Goal: Task Accomplishment & Management: Manage account settings

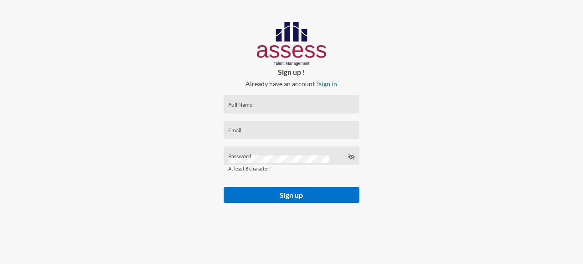
click at [253, 97] on div "Full Name" at bounding box center [292, 104] width 136 height 19
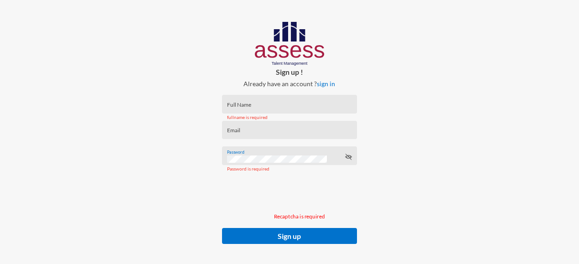
click at [241, 105] on input "Full Name" at bounding box center [289, 106] width 125 height 7
paste input "Nasr [PERSON_NAME]"
type input "Nasr [PERSON_NAME]"
click at [241, 132] on input "Email" at bounding box center [289, 132] width 125 height 7
click at [243, 130] on input "Email" at bounding box center [289, 132] width 125 height 7
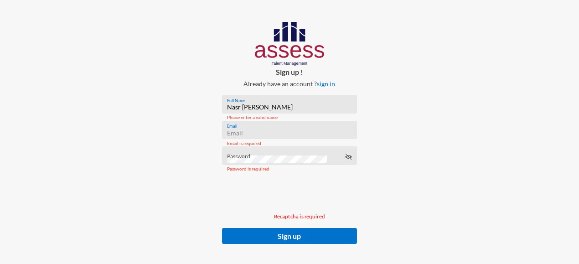
paste input "[EMAIL_ADDRESS][PERSON_NAME][DOMAIN_NAME]"
type input "[EMAIL_ADDRESS][PERSON_NAME][DOMAIN_NAME]"
click at [234, 160] on div "Password is required" at bounding box center [289, 168] width 134 height 19
click at [231, 152] on div "Password" at bounding box center [289, 158] width 125 height 14
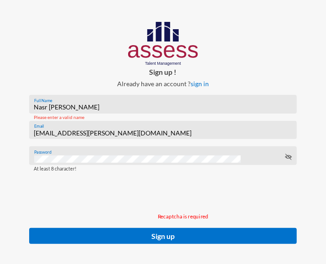
click at [246, 192] on div at bounding box center [182, 192] width 307 height 41
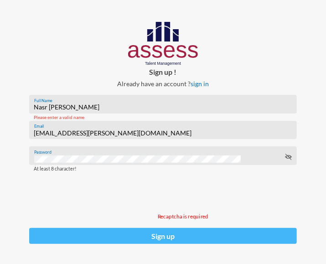
click at [201, 234] on button "Sign up" at bounding box center [162, 236] width 267 height 16
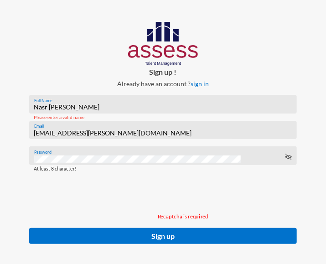
click at [200, 219] on p "Recaptcha is required" at bounding box center [182, 216] width 307 height 6
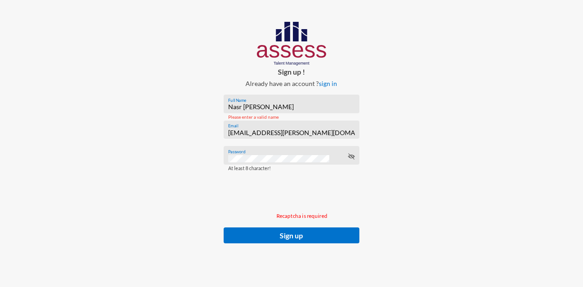
click at [441, 163] on div at bounding box center [486, 142] width 195 height 284
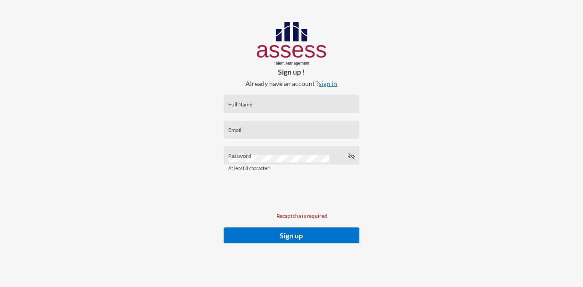
click at [335, 83] on link "sign in" at bounding box center [328, 84] width 18 height 8
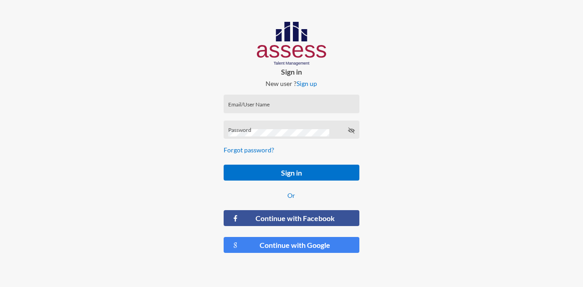
click at [234, 106] on input "Email/User Name" at bounding box center [291, 106] width 127 height 7
drag, startPoint x: 234, startPoint y: 106, endPoint x: 225, endPoint y: 130, distance: 25.4
click at [223, 129] on form "Email/User Name Email/UserName is required Password Forgot password? Sign in Or…" at bounding box center [291, 174] width 151 height 174
click at [261, 111] on div "Email/UserName is required" at bounding box center [292, 117] width 136 height 19
click at [256, 107] on input "Email/User Name" at bounding box center [291, 106] width 127 height 7
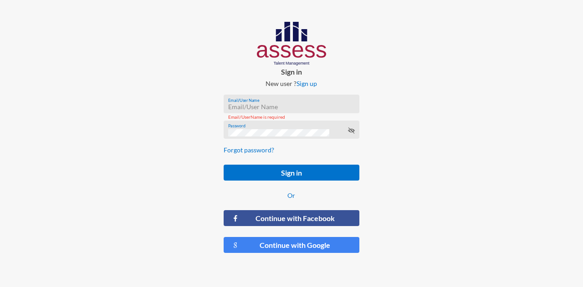
paste input "Nasr [PERSON_NAME]"
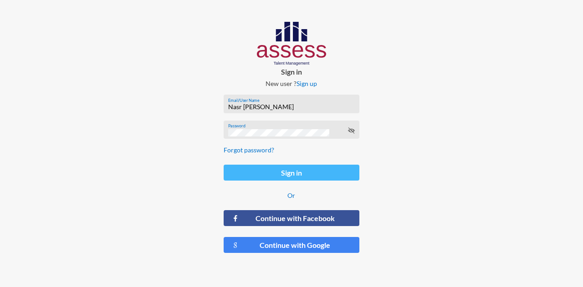
type input "Nasr [PERSON_NAME]"
click at [271, 175] on button "Sign in" at bounding box center [292, 173] width 136 height 16
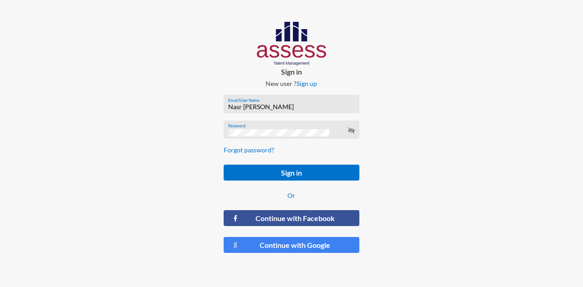
click at [291, 108] on input "Nasr [PERSON_NAME]" at bounding box center [291, 106] width 127 height 7
click at [257, 152] on link "Forgot password?" at bounding box center [249, 150] width 51 height 8
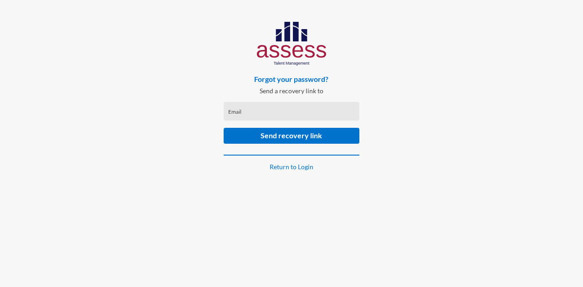
click at [252, 116] on input "Email" at bounding box center [291, 114] width 127 height 7
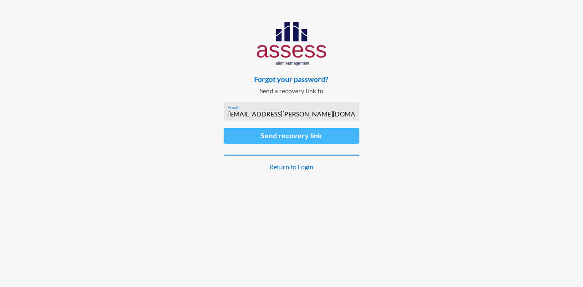
type input "[EMAIL_ADDRESS][PERSON_NAME][DOMAIN_NAME]"
click at [268, 136] on button "Send recovery link" at bounding box center [292, 136] width 136 height 16
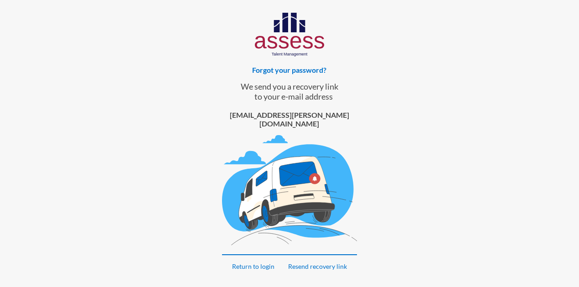
scroll to position [12, 0]
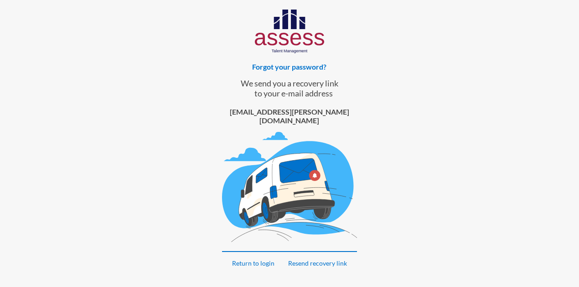
click at [371, 93] on div "Forgot your password? We send you a recovery link to your e-mail address nasr.m…" at bounding box center [289, 142] width 193 height 309
click at [325, 260] on link "Resend recovery link" at bounding box center [317, 264] width 59 height 8
click at [425, 70] on div at bounding box center [482, 142] width 193 height 309
click at [254, 260] on link "Return to login" at bounding box center [253, 264] width 42 height 8
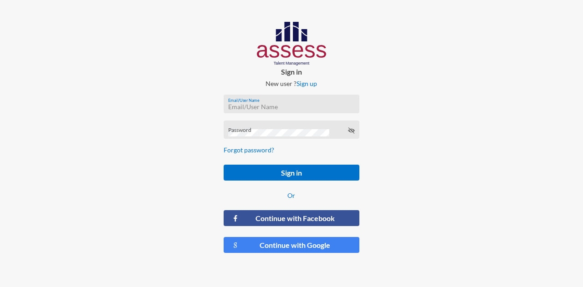
click at [267, 103] on input "Email/User Name" at bounding box center [291, 106] width 127 height 7
paste input "Rahma_HAR"
type input "Rahma_HAR"
click at [236, 134] on div "Password is required" at bounding box center [292, 143] width 136 height 19
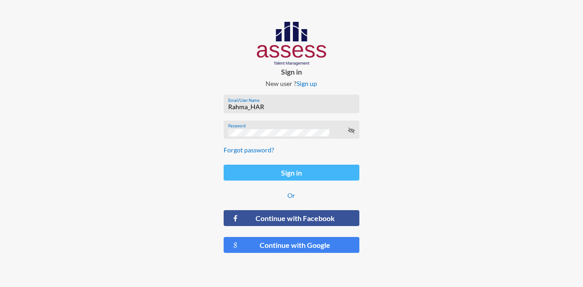
click at [270, 174] on button "Sign in" at bounding box center [292, 173] width 136 height 16
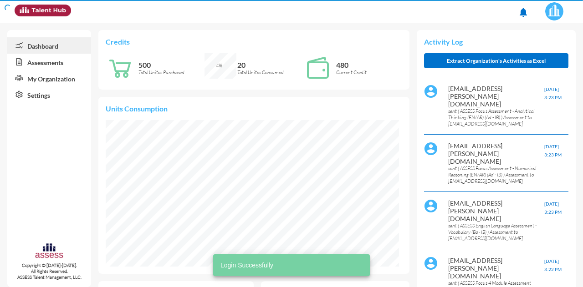
scroll to position [66, 132]
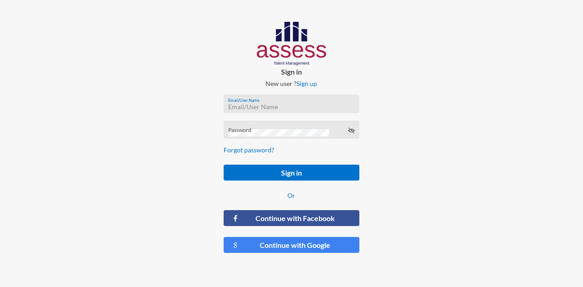
click at [249, 103] on input "Email/User Name" at bounding box center [291, 106] width 127 height 7
paste input "Nasr [PERSON_NAME]"
type input "Nasr [PERSON_NAME]"
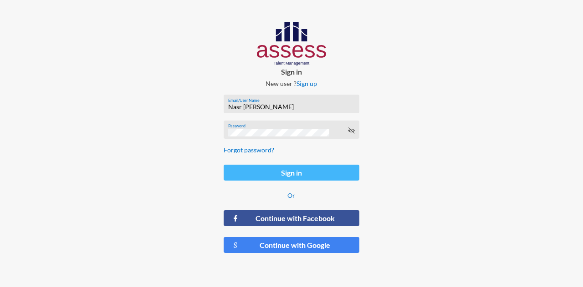
click at [308, 172] on button "Sign in" at bounding box center [292, 173] width 136 height 16
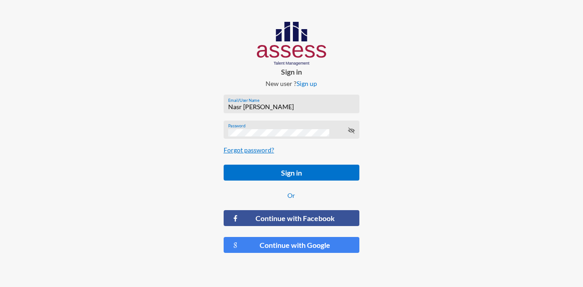
click at [261, 149] on link "Forgot password?" at bounding box center [249, 150] width 51 height 8
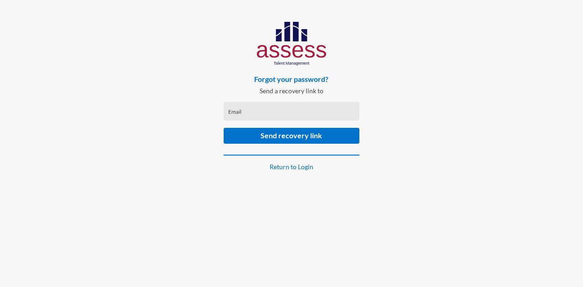
click at [245, 110] on div "Email" at bounding box center [291, 114] width 127 height 14
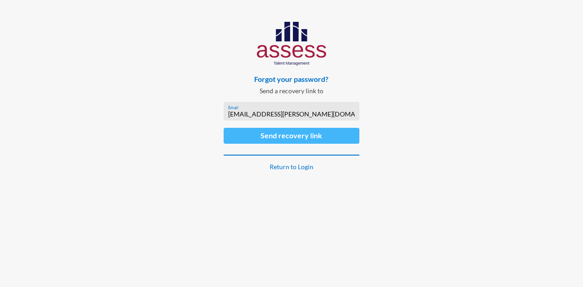
type input "[EMAIL_ADDRESS][PERSON_NAME][DOMAIN_NAME]"
click at [285, 140] on button "Send recovery link" at bounding box center [292, 136] width 136 height 16
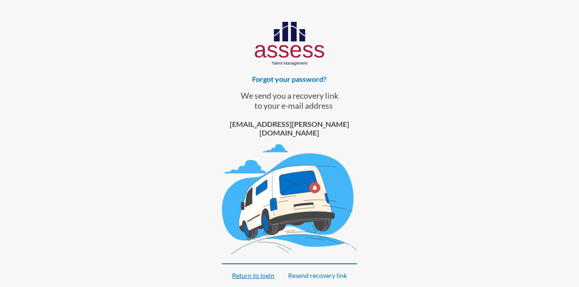
click at [264, 272] on link "Return to login" at bounding box center [253, 276] width 42 height 8
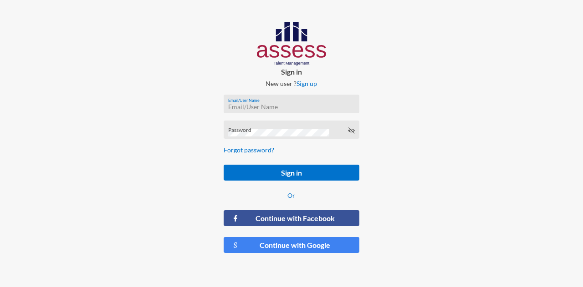
click at [239, 105] on input "Email/User Name" at bounding box center [291, 106] width 127 height 7
paste input "[PERSON_NAME]"
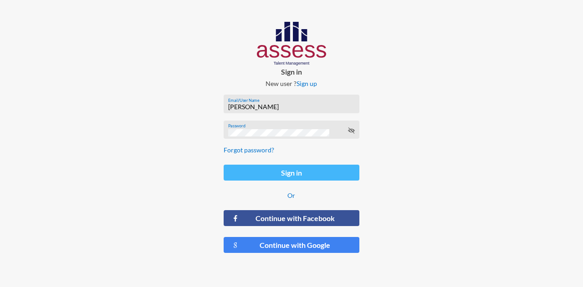
click at [262, 174] on button "Sign in" at bounding box center [292, 173] width 136 height 16
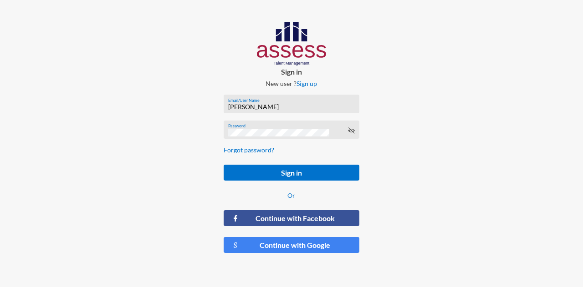
click at [294, 112] on div "[PERSON_NAME] Email/User Name" at bounding box center [291, 106] width 127 height 14
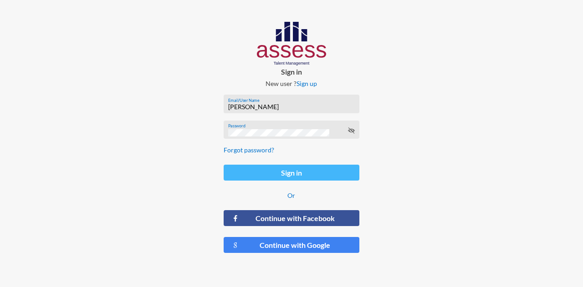
click at [308, 176] on button "Sign in" at bounding box center [292, 173] width 136 height 16
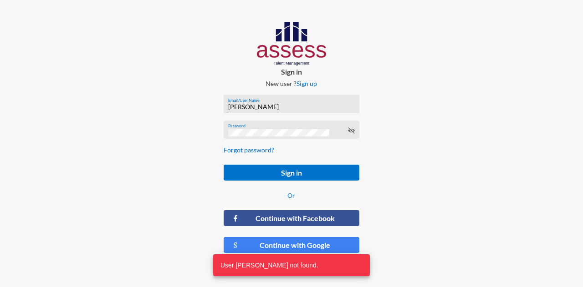
click at [395, 237] on div at bounding box center [486, 141] width 195 height 282
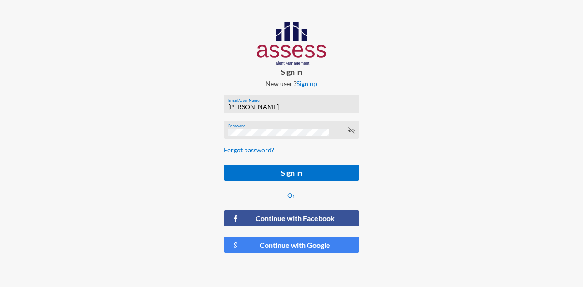
drag, startPoint x: 281, startPoint y: 108, endPoint x: 227, endPoint y: 103, distance: 54.4
click at [227, 103] on div "[PERSON_NAME] Email/User Name" at bounding box center [292, 104] width 136 height 19
paste input "[PERSON_NAME]"
type input "Nasr [PERSON_NAME]"
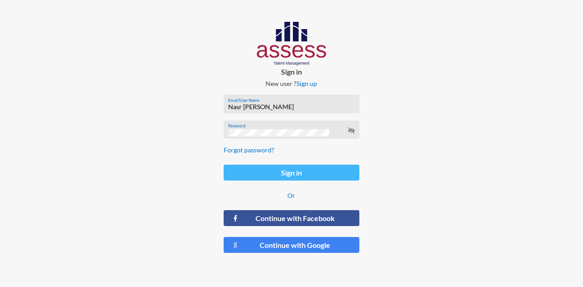
click at [317, 170] on button "Sign in" at bounding box center [292, 173] width 136 height 16
